Goal: Information Seeking & Learning: Understand process/instructions

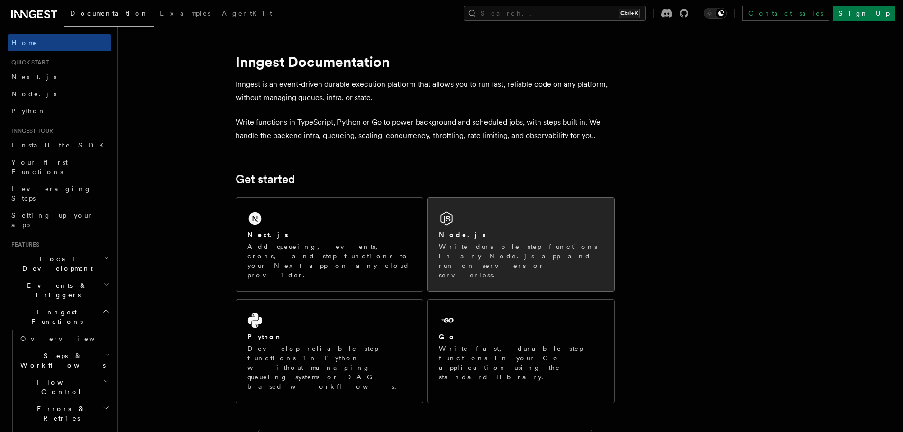
click at [472, 234] on div "Node.js" at bounding box center [521, 235] width 164 height 10
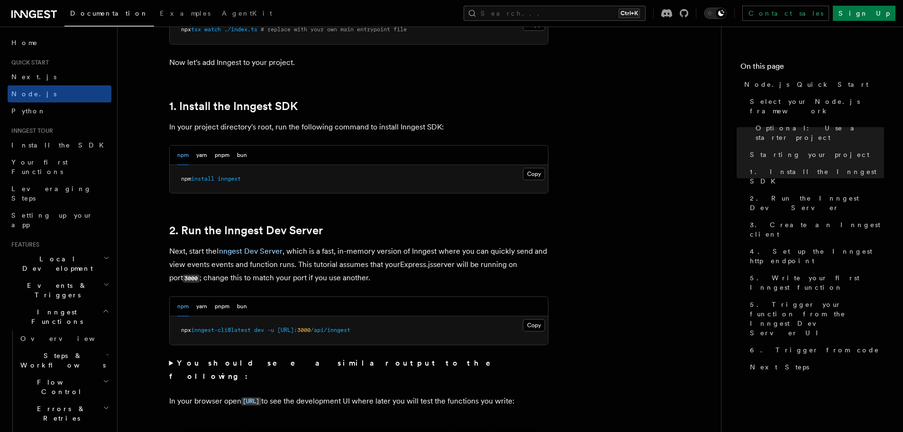
scroll to position [569, 0]
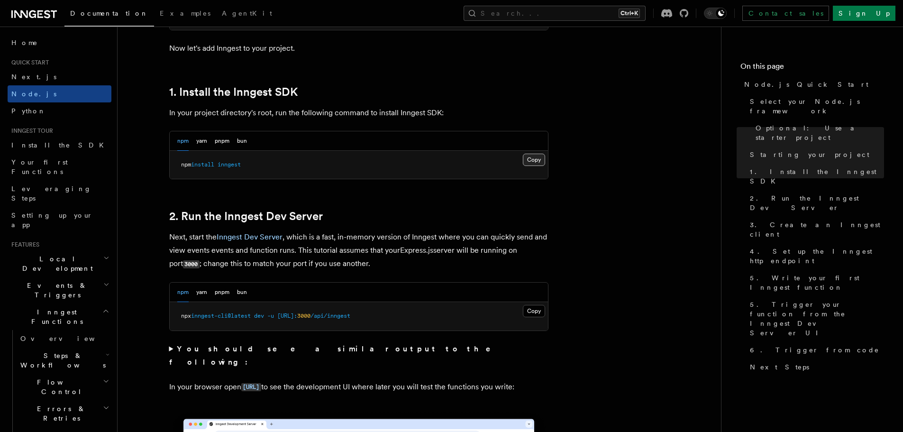
click at [530, 158] on button "Copy Copied" at bounding box center [534, 160] width 22 height 12
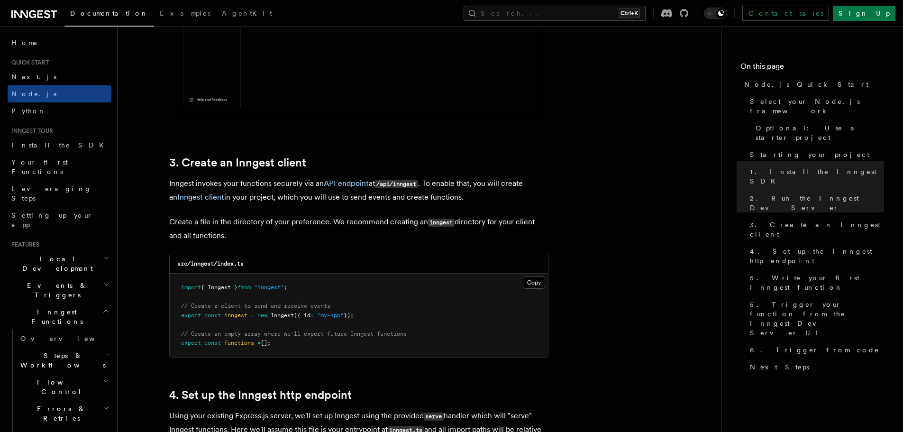
scroll to position [1138, 0]
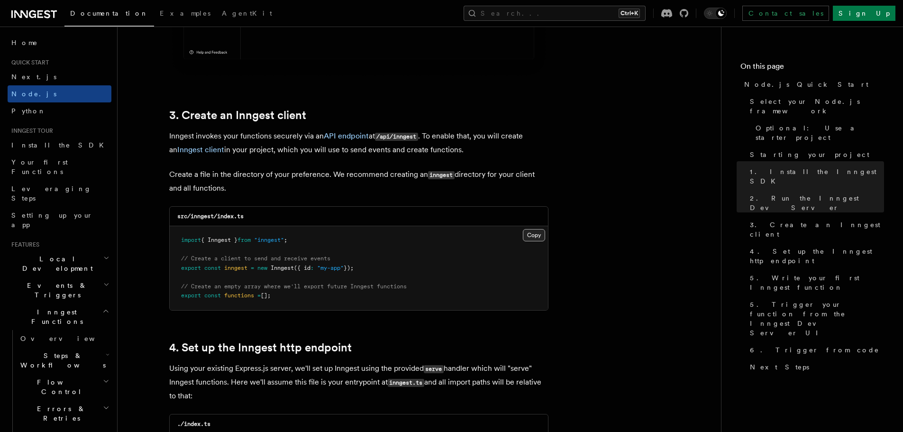
click at [532, 236] on button "Copy Copied" at bounding box center [534, 235] width 22 height 12
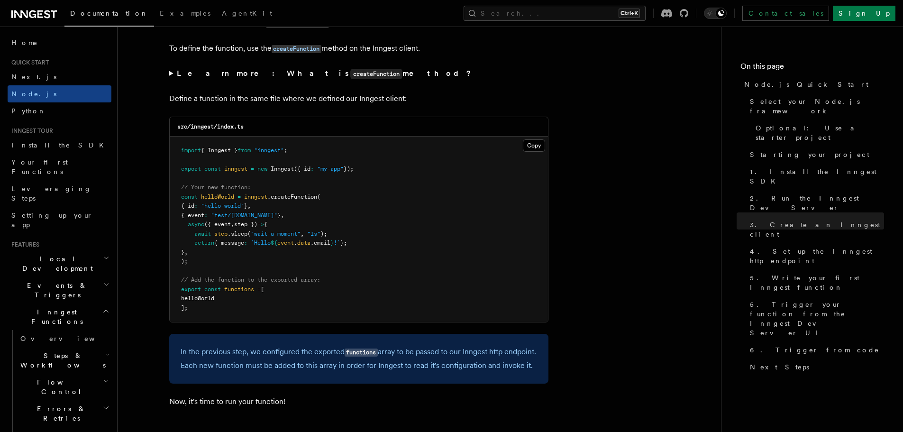
scroll to position [1849, 0]
